Goal: Check status: Check status

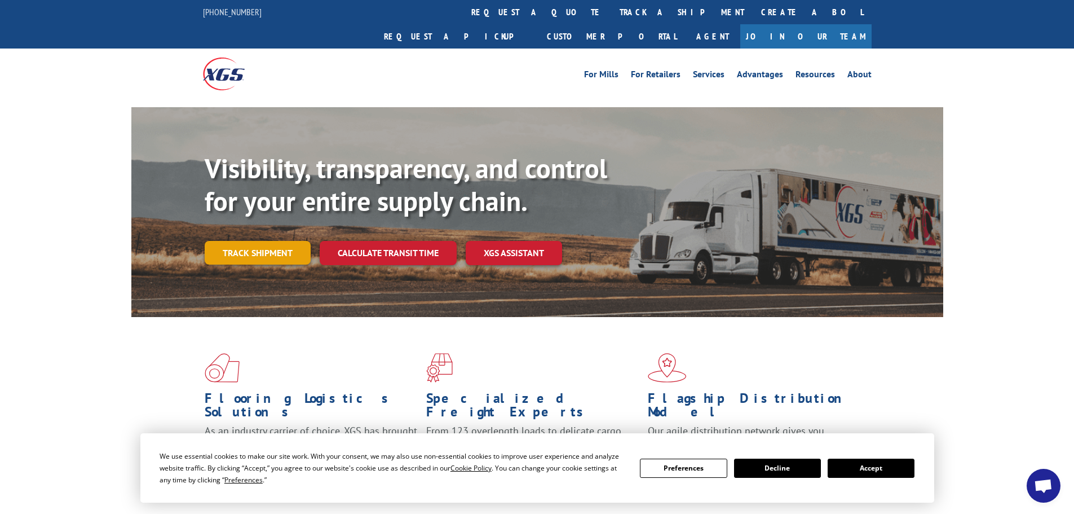
click at [274, 241] on link "Track shipment" at bounding box center [258, 253] width 106 height 24
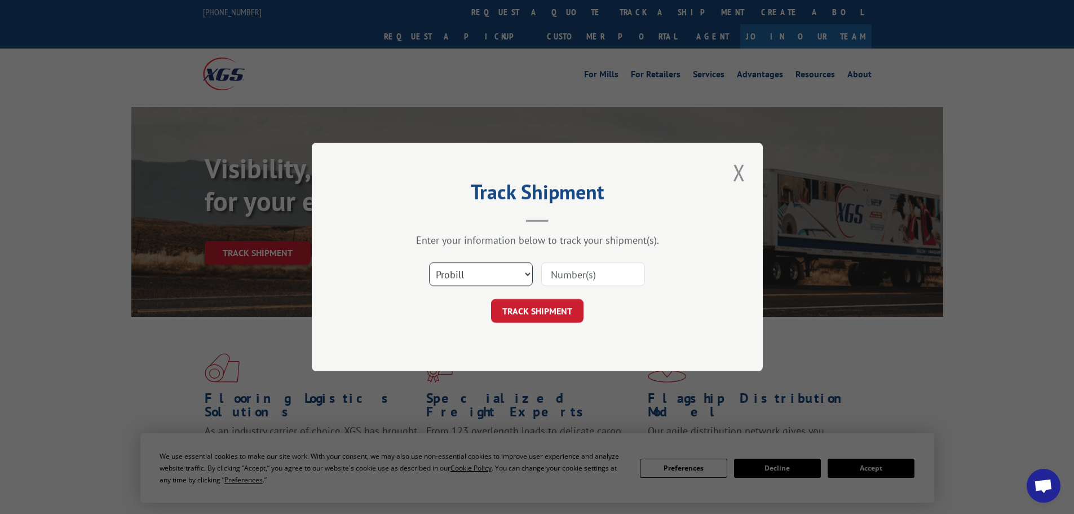
click at [473, 276] on select "Select category... Probill BOL PO" at bounding box center [481, 274] width 104 height 24
select select "bol"
click at [429, 262] on select "Select category... Probill BOL PO" at bounding box center [481, 274] width 104 height 24
click at [567, 269] on input at bounding box center [593, 274] width 104 height 24
paste input "4916598"
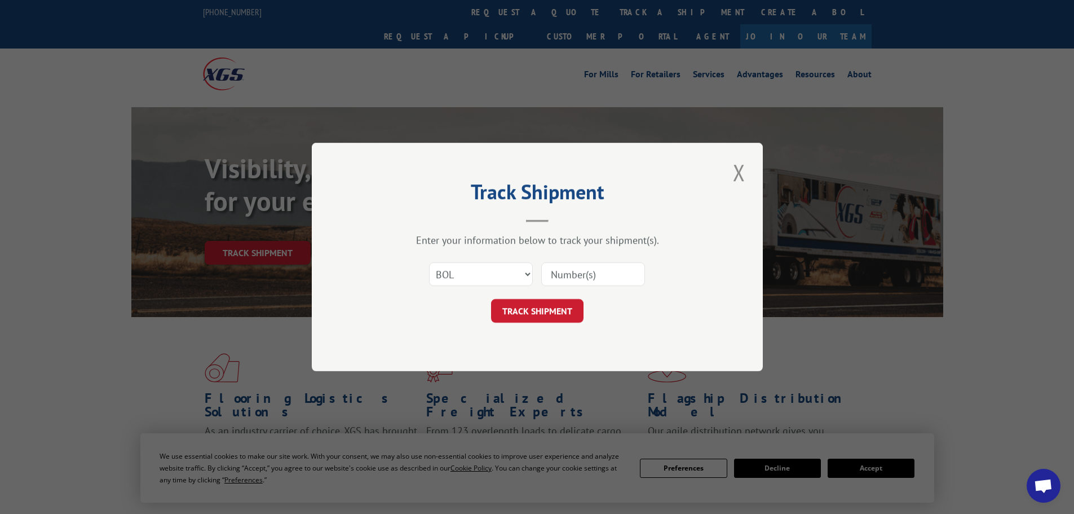
type input "4916598"
click button "TRACK SHIPMENT" at bounding box center [537, 311] width 92 height 24
